Goal: Task Accomplishment & Management: Manage account settings

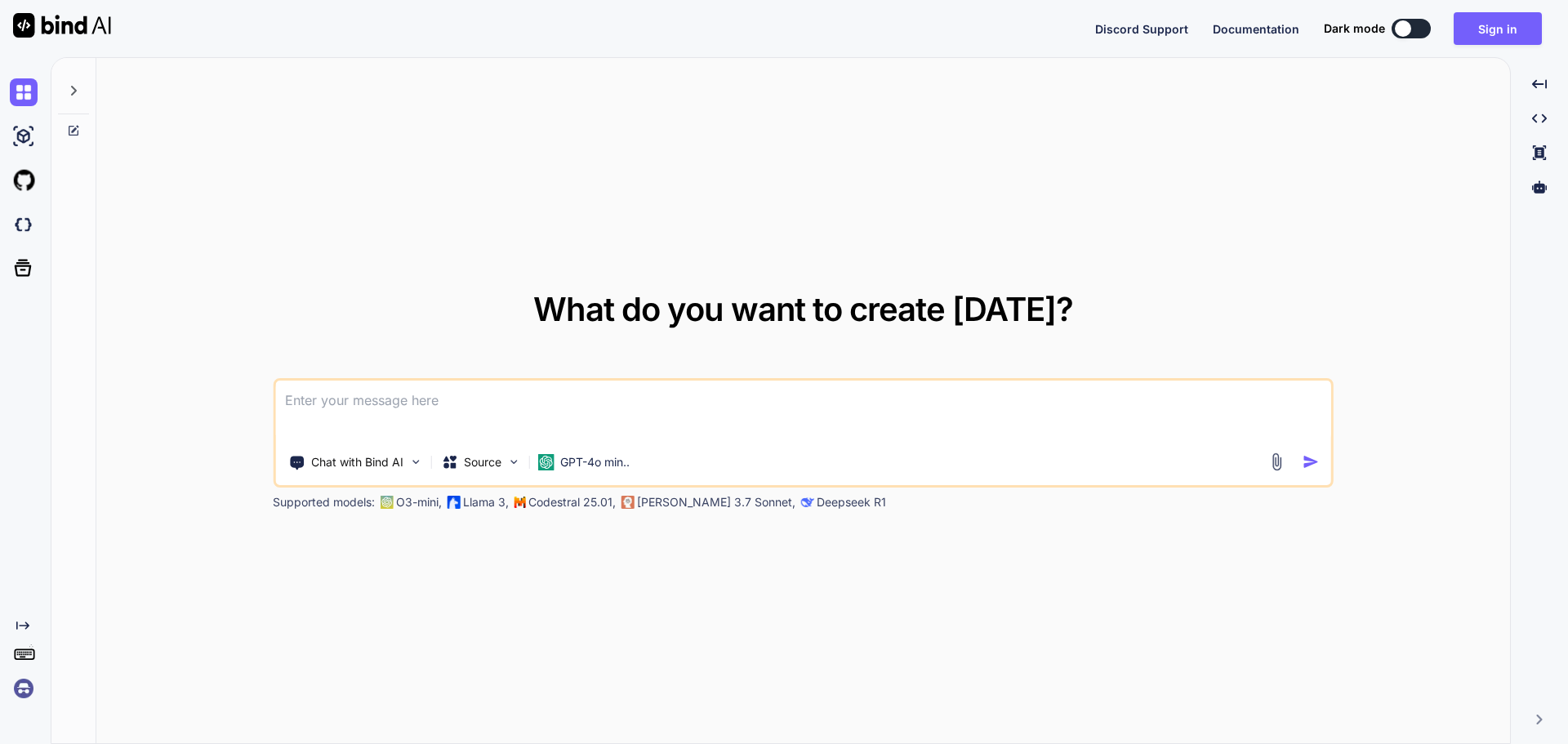
type textarea "x"
click at [1494, 35] on button "Sign in" at bounding box center [1499, 29] width 89 height 33
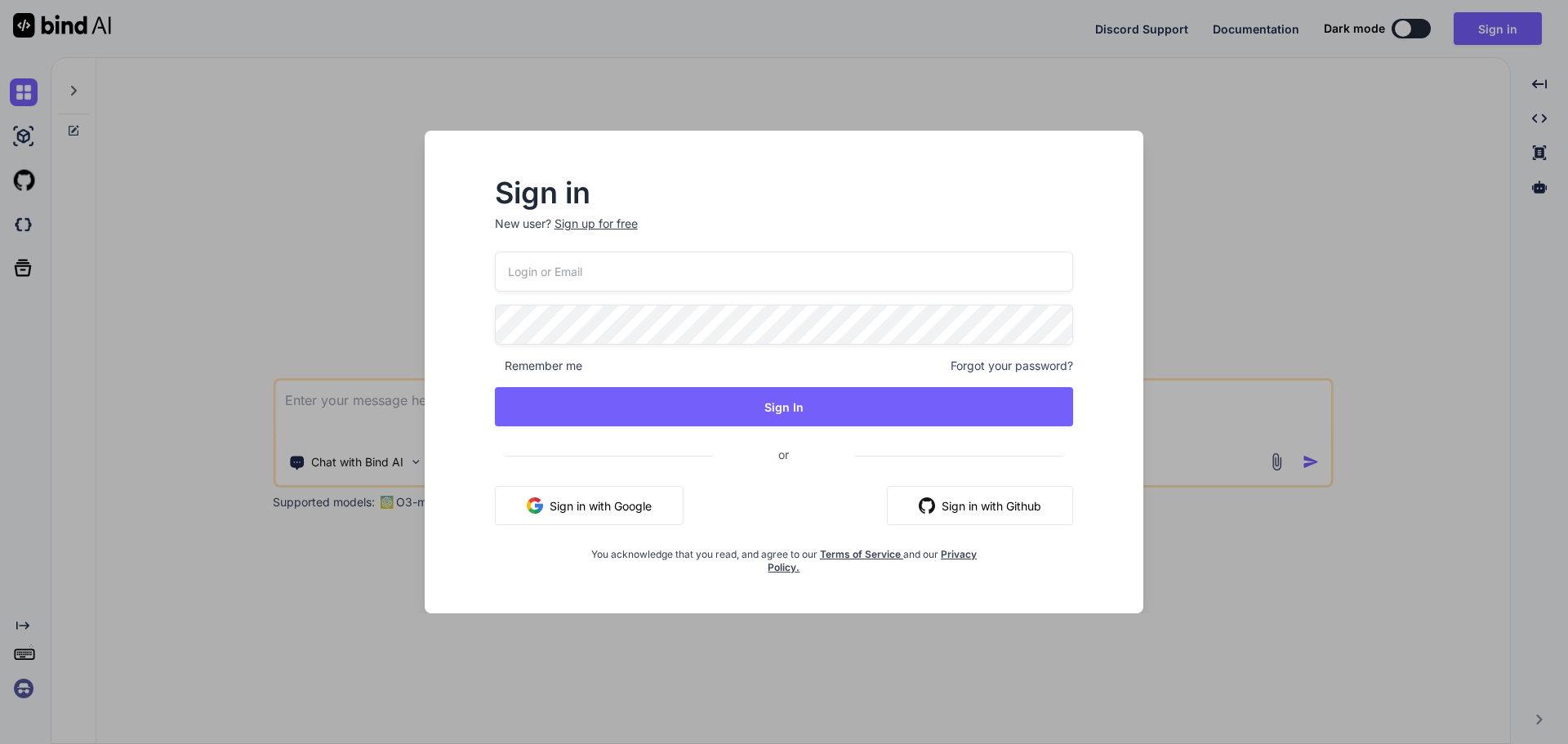
click at [744, 276] on input "email" at bounding box center [784, 272] width 579 height 40
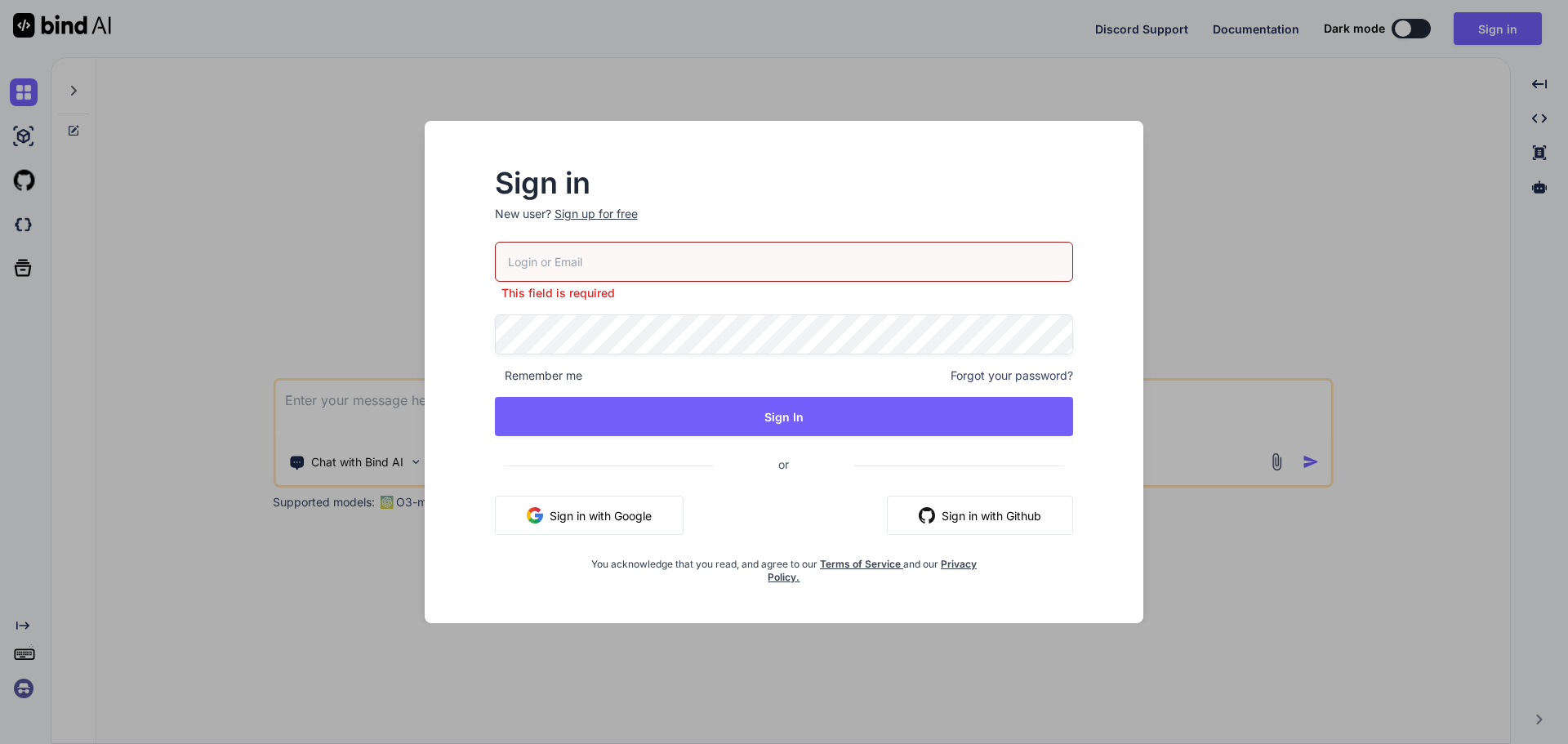
type input "[EMAIL_ADDRESS][DOMAIN_NAME]"
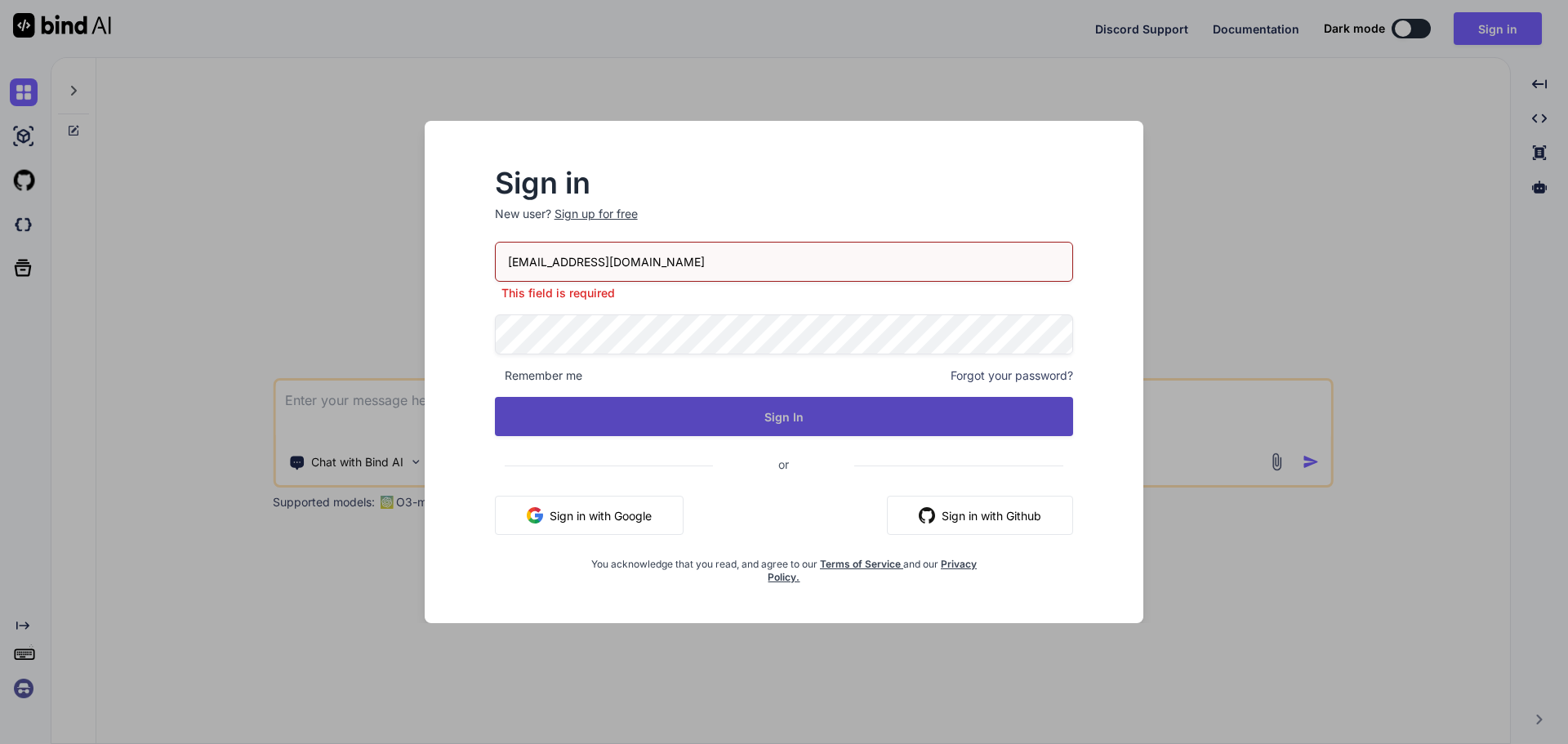
click at [747, 455] on div "[EMAIL_ADDRESS][DOMAIN_NAME] This field is required Remember me Forgot your pas…" at bounding box center [784, 412] width 579 height 342
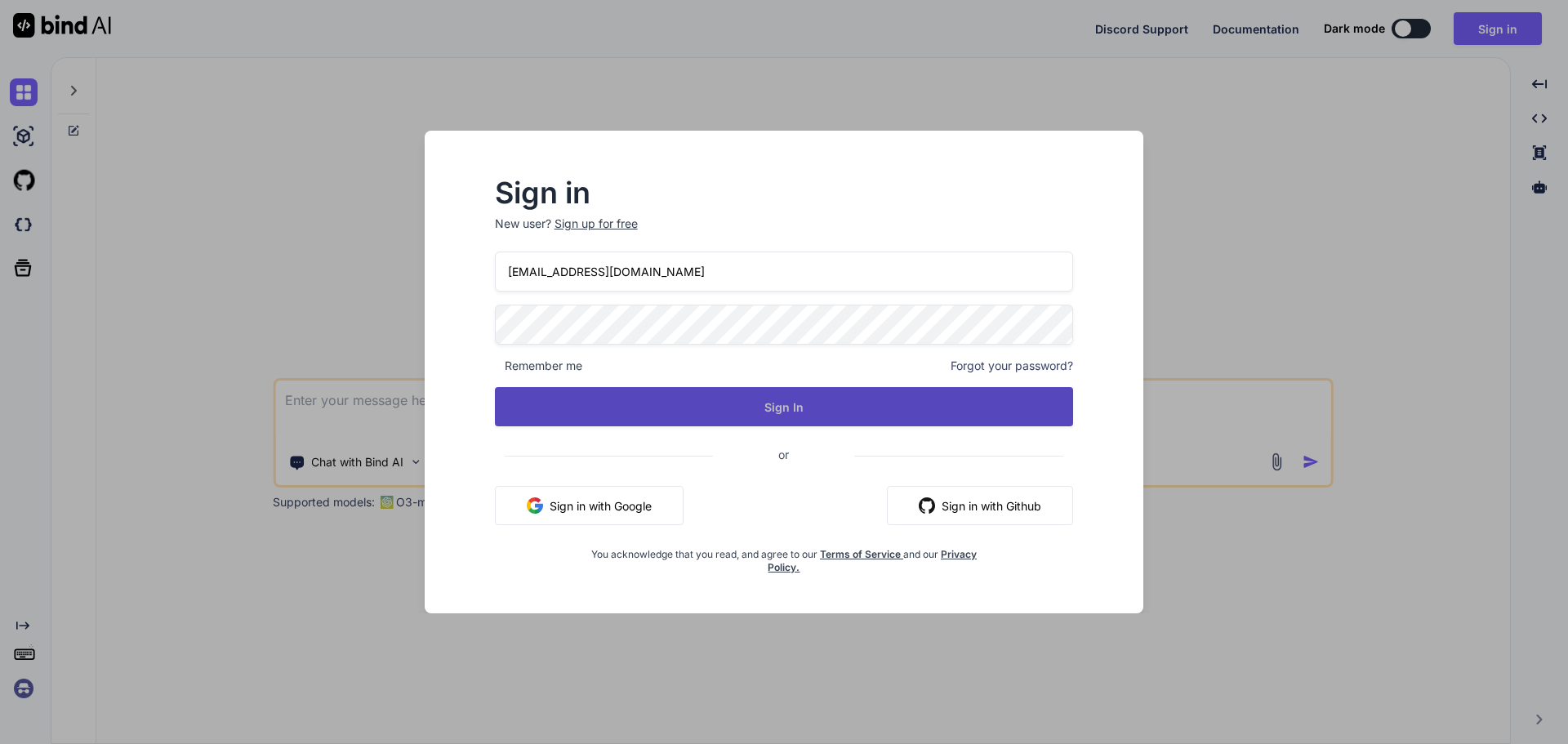
click at [812, 426] on button "Sign In" at bounding box center [784, 407] width 579 height 40
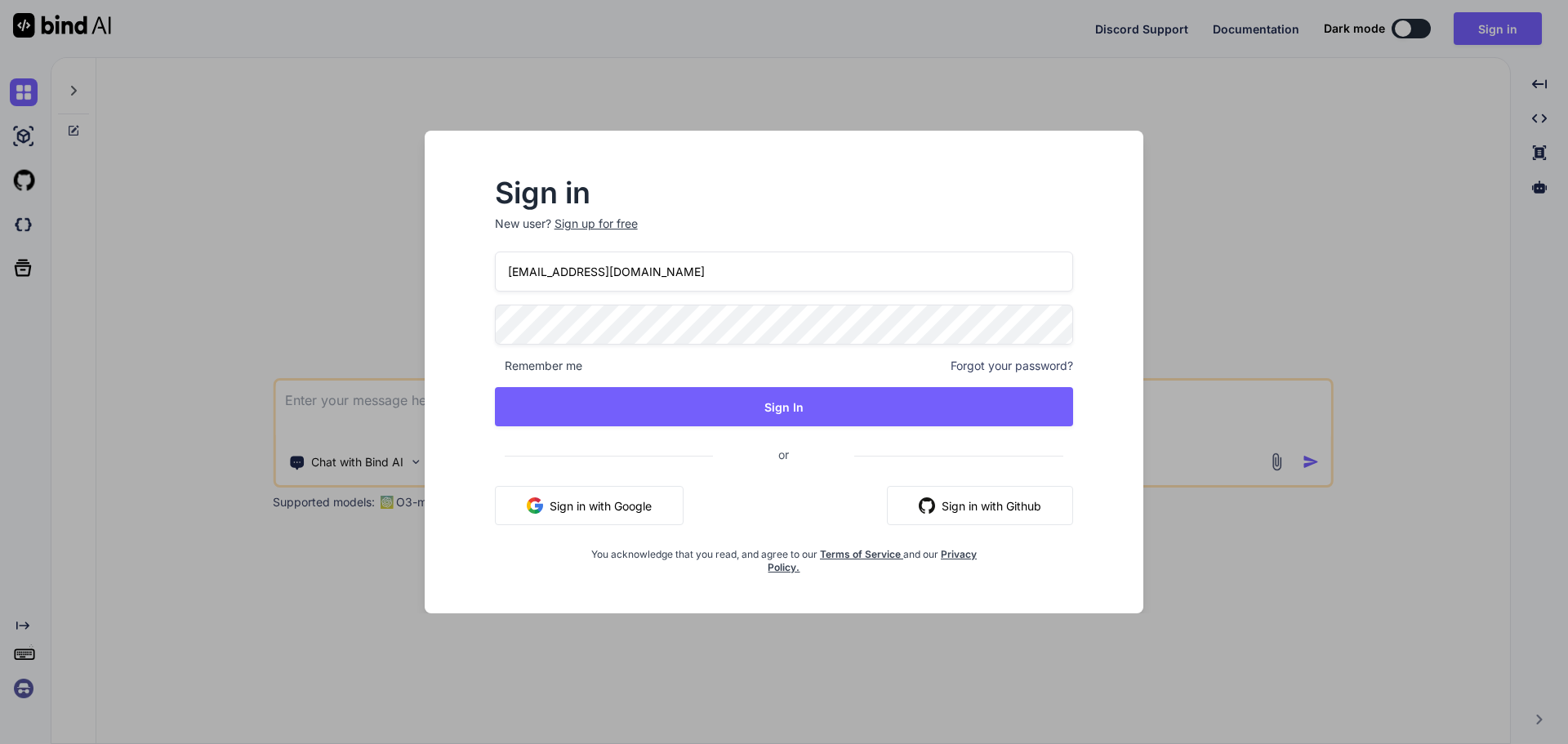
click at [848, 282] on input "[EMAIL_ADDRESS][DOMAIN_NAME]" at bounding box center [784, 272] width 579 height 40
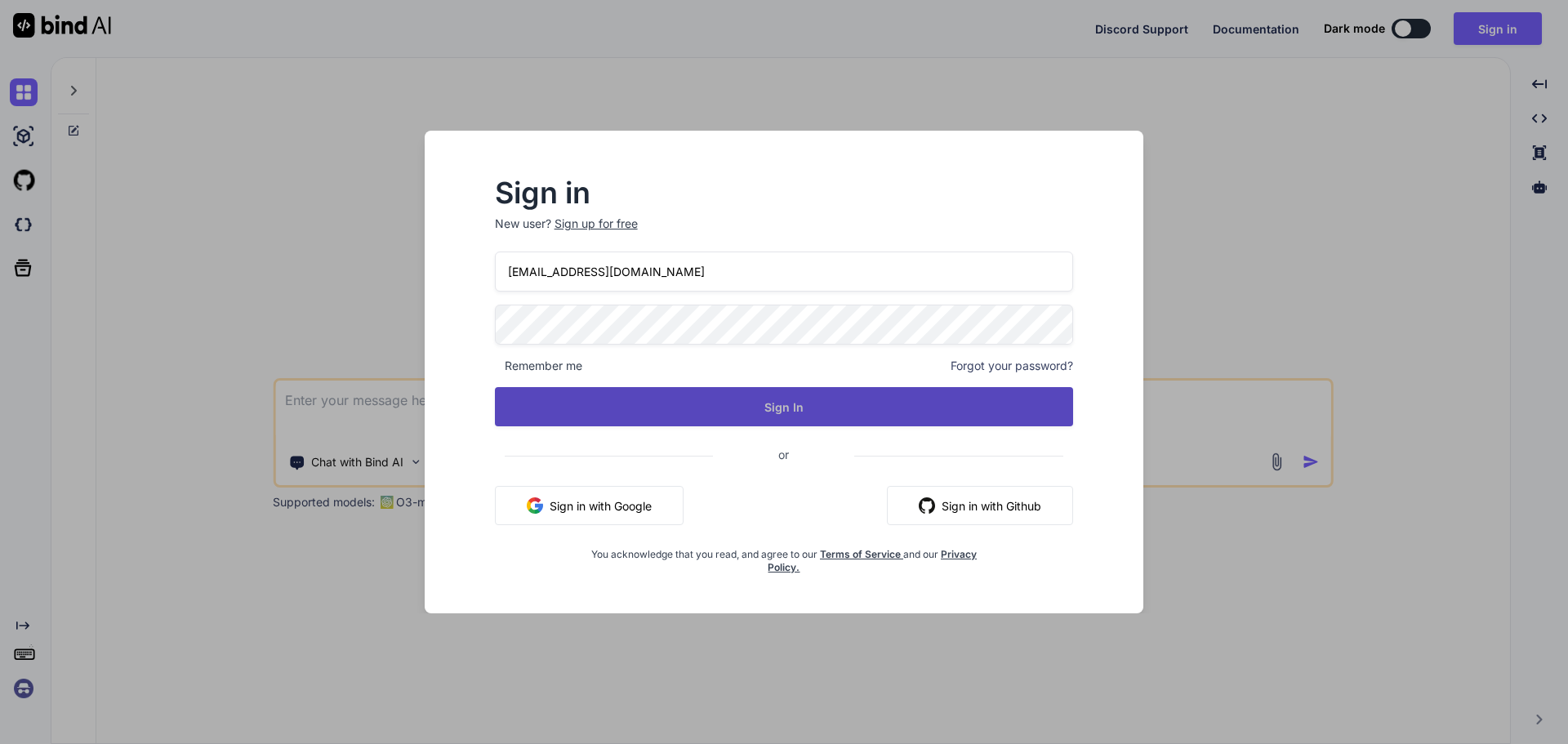
click at [807, 424] on button "Sign In" at bounding box center [784, 407] width 579 height 40
